Goal: Ask a question

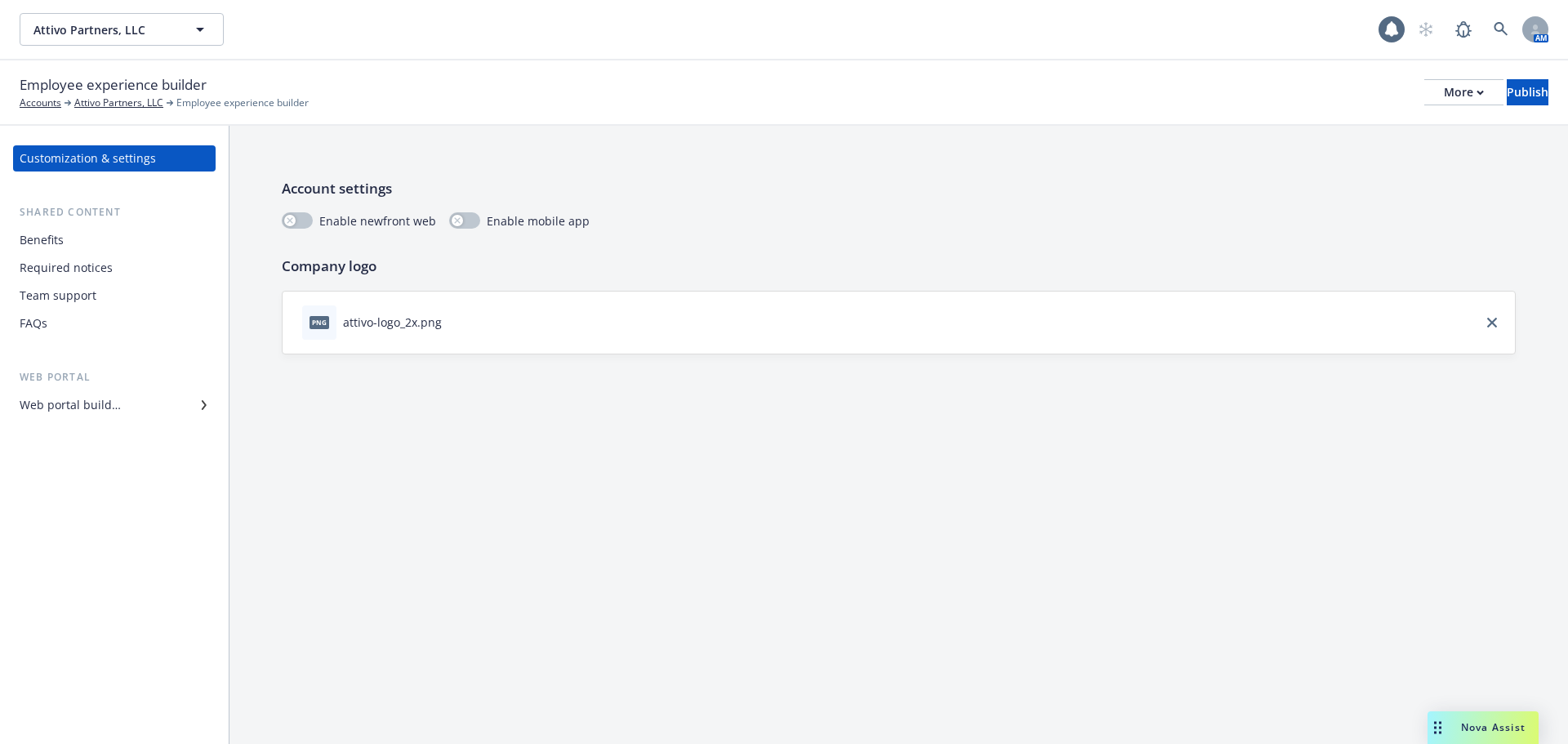
click at [1453, 739] on div "Nova Assist" at bounding box center [1484, 727] width 111 height 32
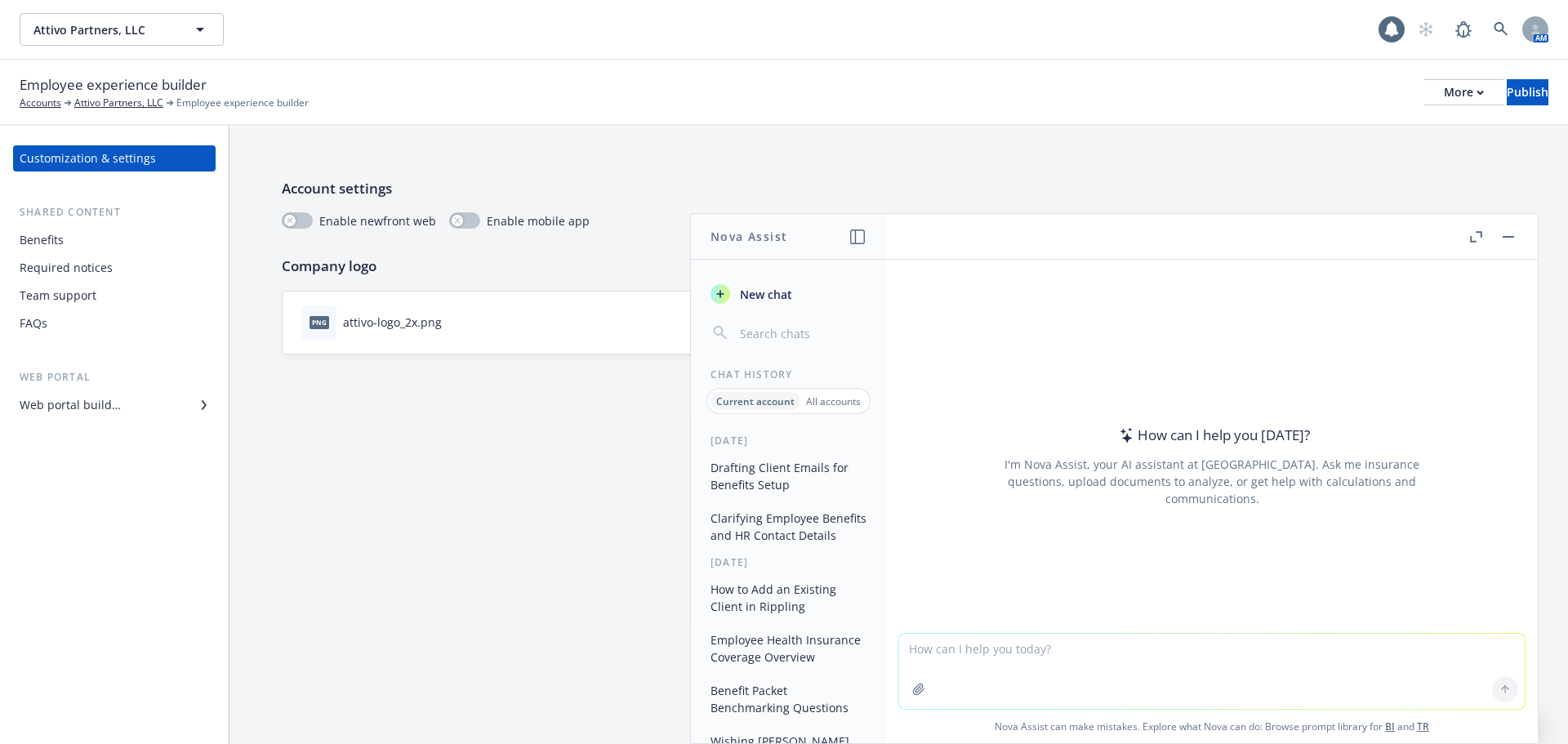
drag, startPoint x: 1034, startPoint y: 632, endPoint x: 1011, endPoint y: 664, distance: 39.4
click at [1030, 637] on div at bounding box center [1212, 671] width 627 height 77
click at [1010, 667] on textarea at bounding box center [1211, 671] width 626 height 75
type textarea "h"
type textarea "What makes a plan non creditable?"
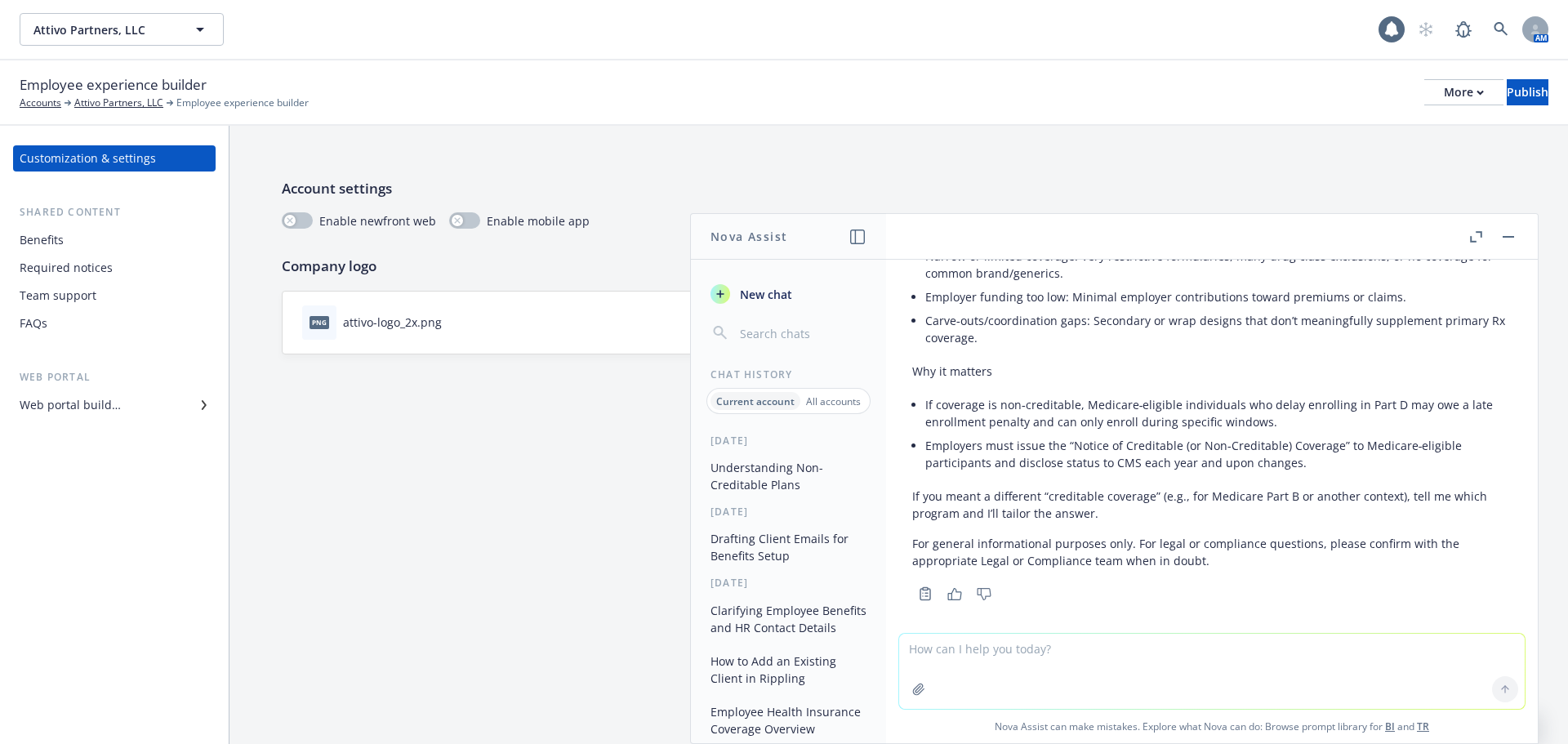
scroll to position [321, 0]
